Goal: Task Accomplishment & Management: Complete application form

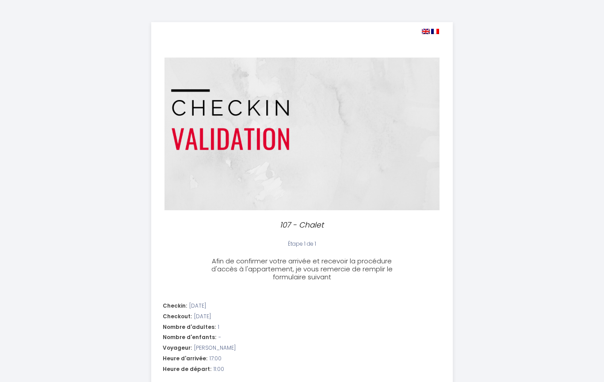
select select "11:00"
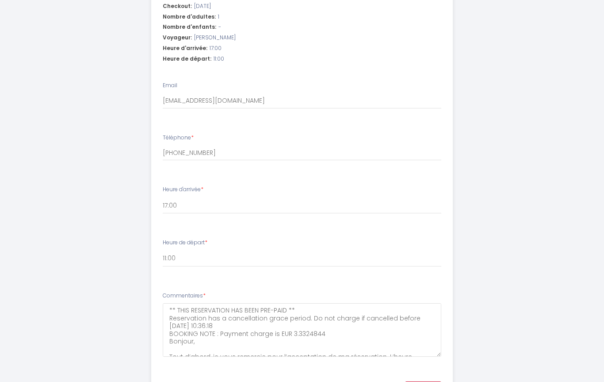
scroll to position [310, 0]
click at [432, 381] on button "Suivant" at bounding box center [423, 389] width 36 height 15
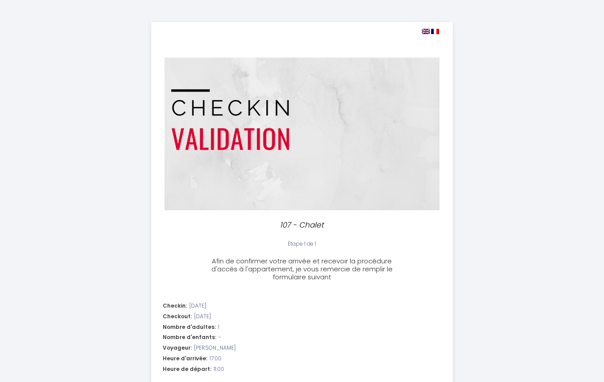
select select "11:00"
click at [416, 162] on img at bounding box center [302, 134] width 275 height 153
click at [295, 112] on img at bounding box center [302, 134] width 275 height 153
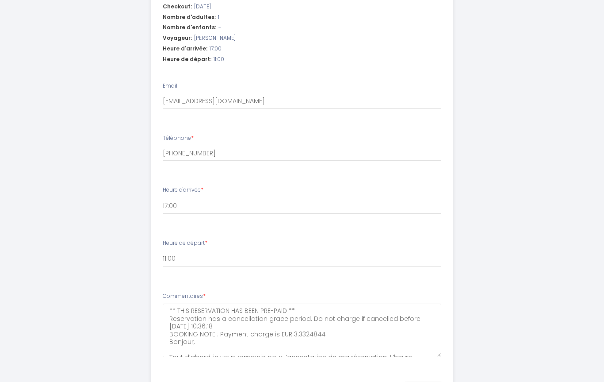
click at [425, 381] on button "Suivant" at bounding box center [423, 389] width 36 height 15
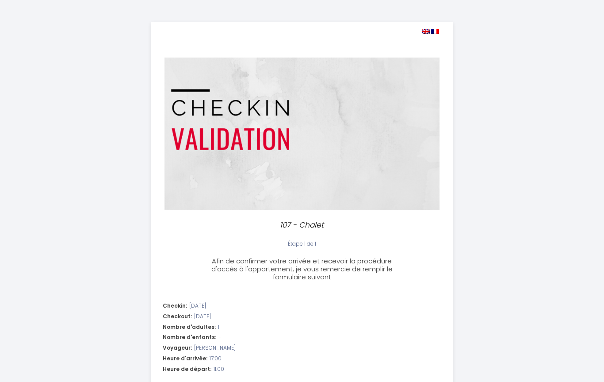
select select "11:00"
